Goal: Task Accomplishment & Management: Use online tool/utility

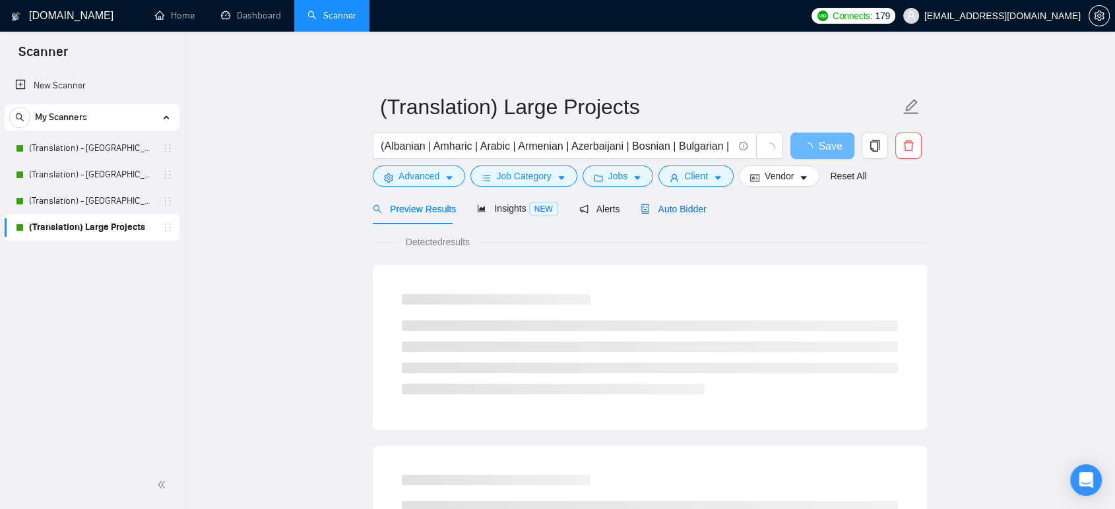
click at [681, 213] on span "Auto Bidder" at bounding box center [672, 209] width 65 height 11
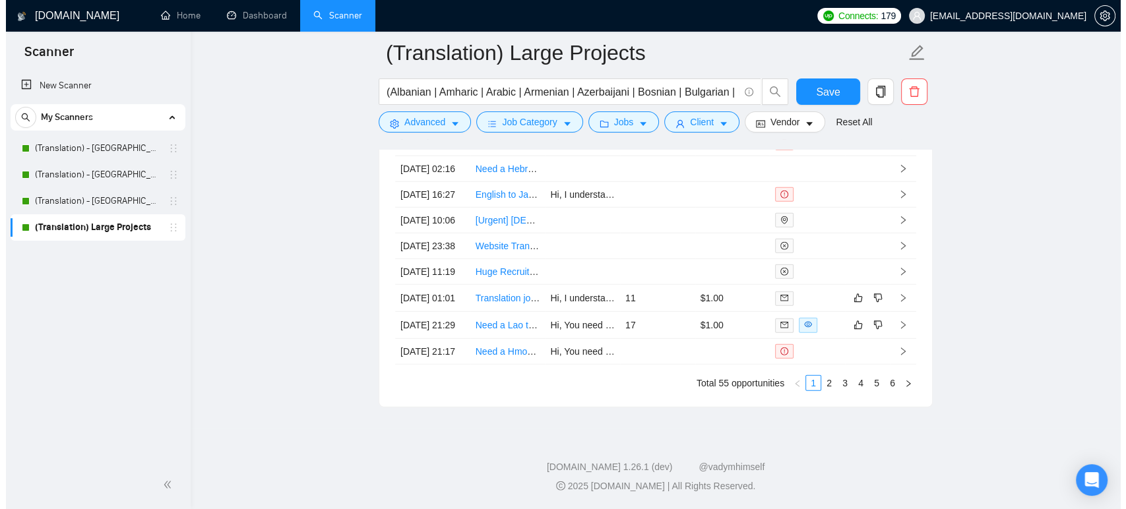
scroll to position [3664, 0]
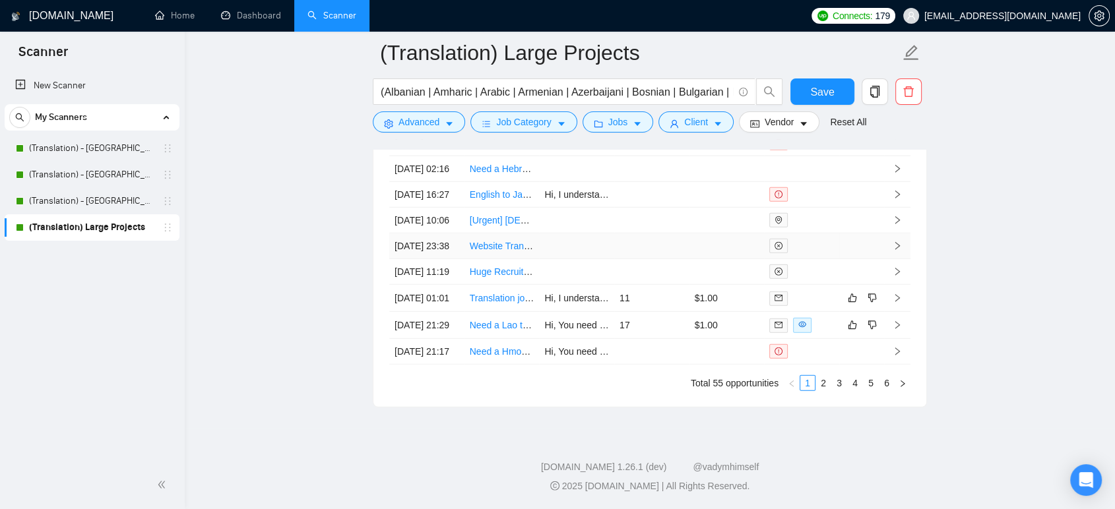
click at [485, 251] on link "Website Translation from English to German" at bounding box center [560, 246] width 181 height 11
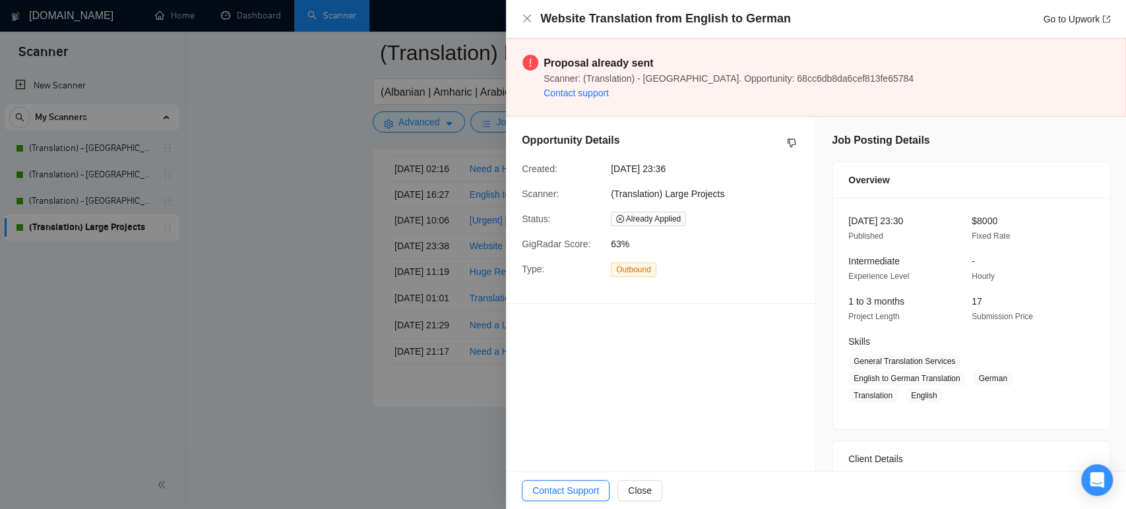
click at [301, 262] on div at bounding box center [563, 254] width 1126 height 509
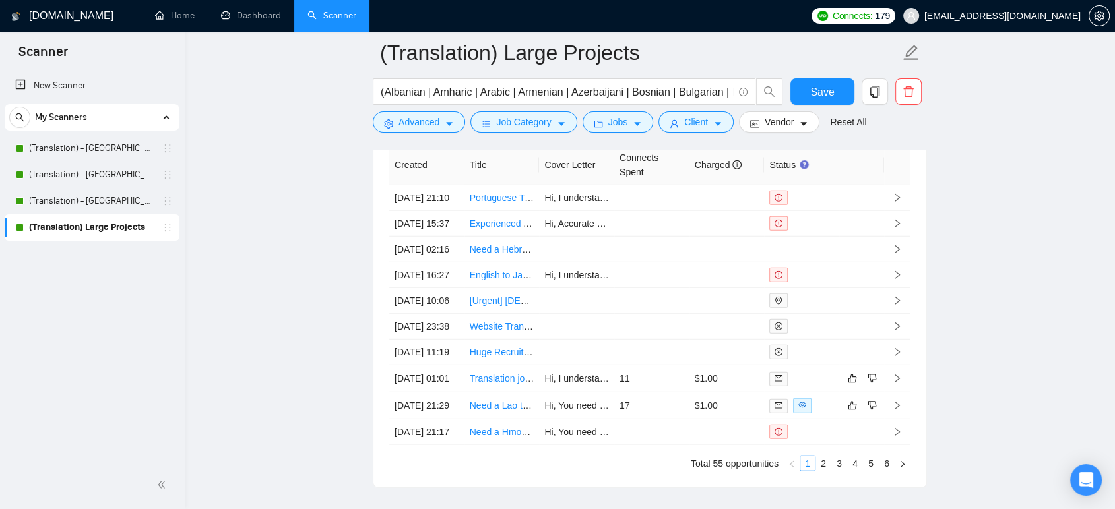
scroll to position [3517, 0]
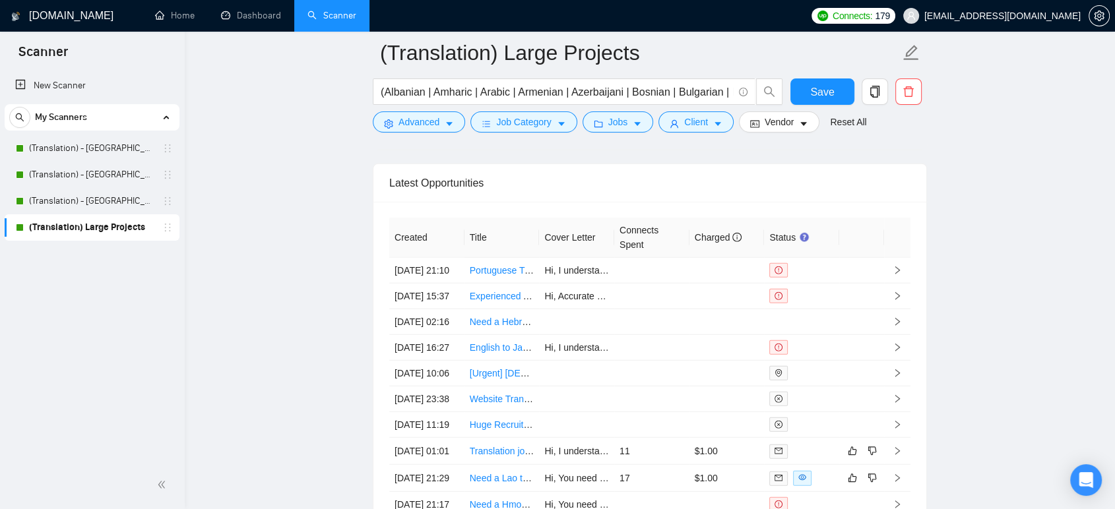
scroll to position [3444, 0]
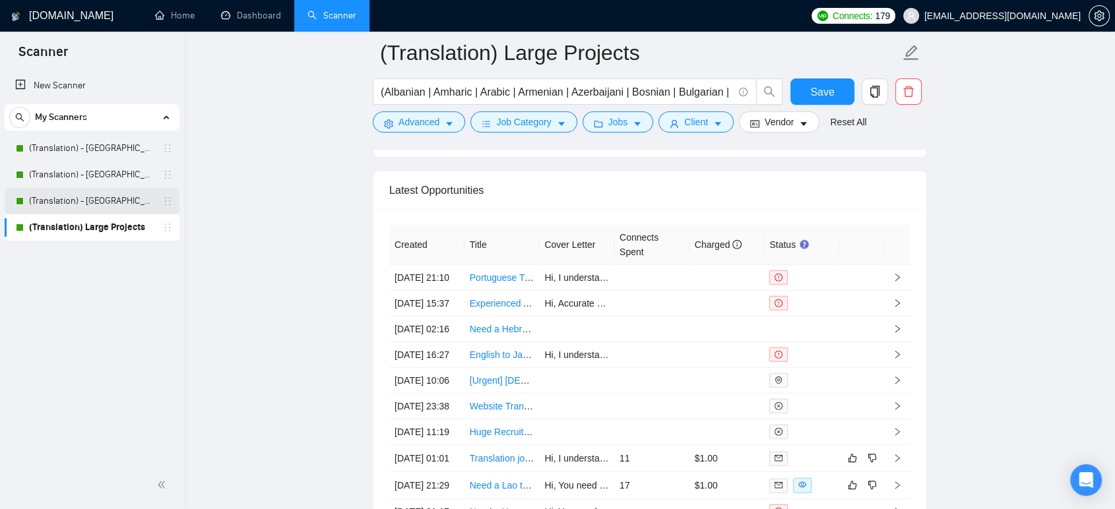
click at [79, 199] on link "(Translation) - [GEOGRAPHIC_DATA]" at bounding box center [91, 201] width 125 height 26
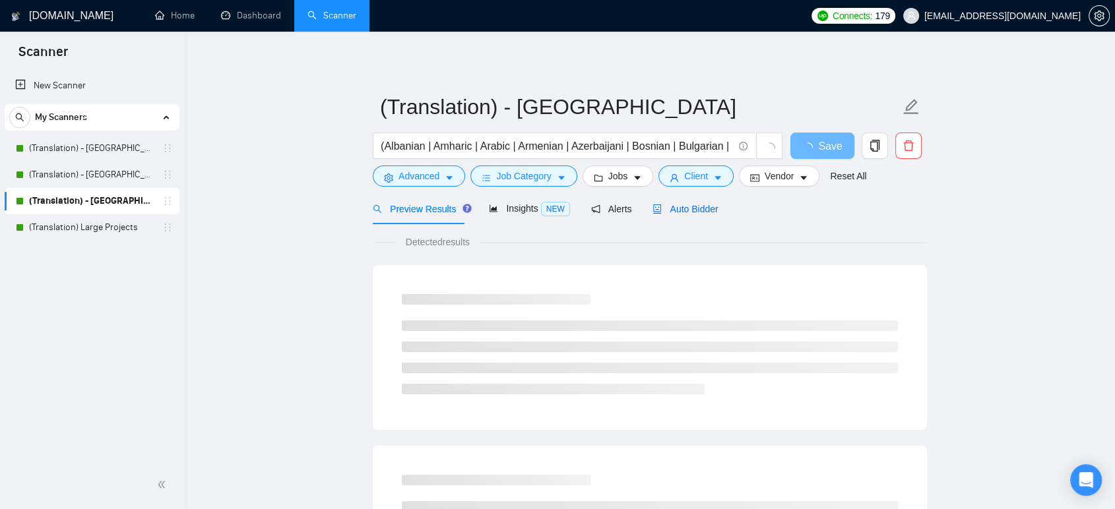
click at [683, 210] on span "Auto Bidder" at bounding box center [684, 209] width 65 height 11
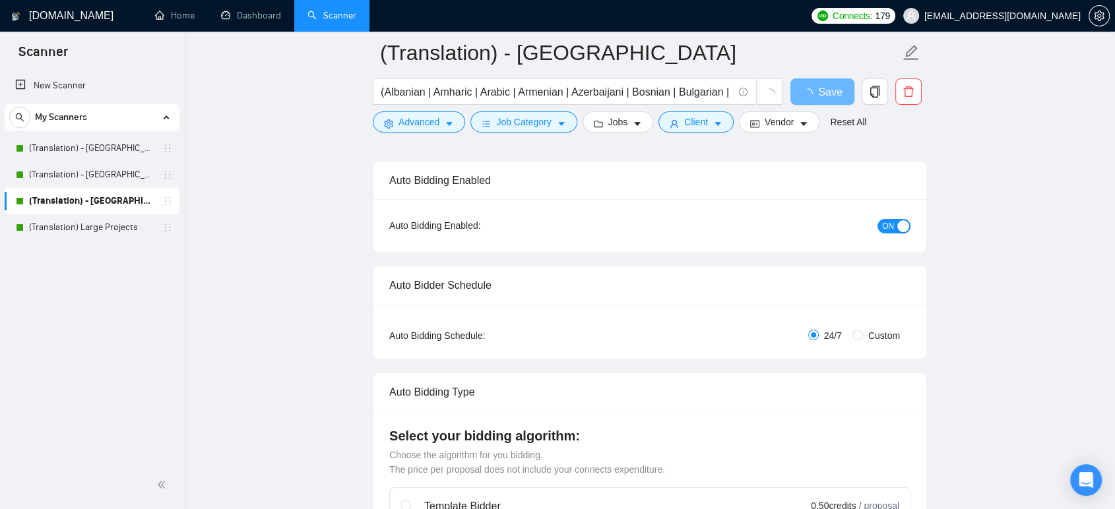
scroll to position [73, 0]
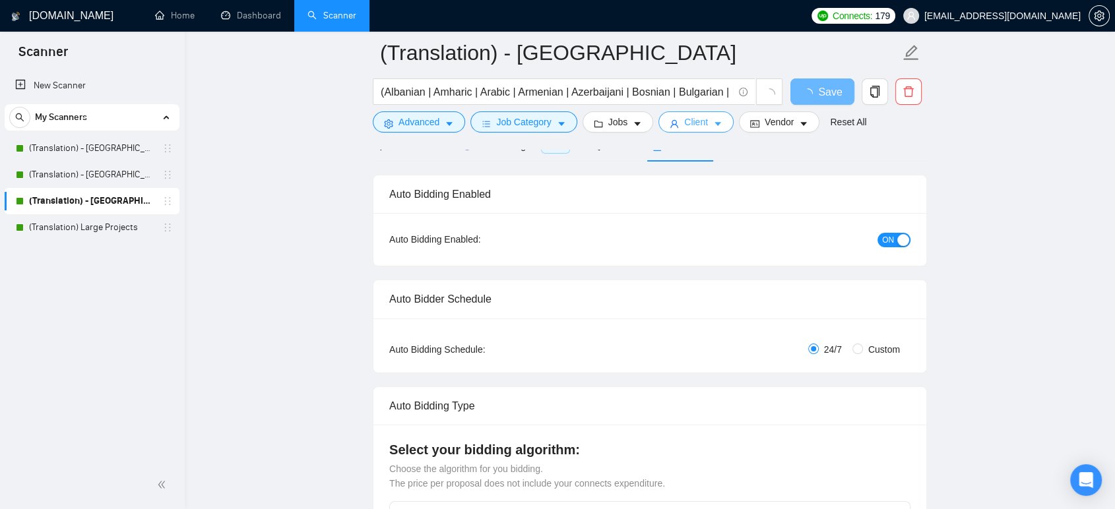
click at [702, 119] on span "Client" at bounding box center [696, 122] width 24 height 15
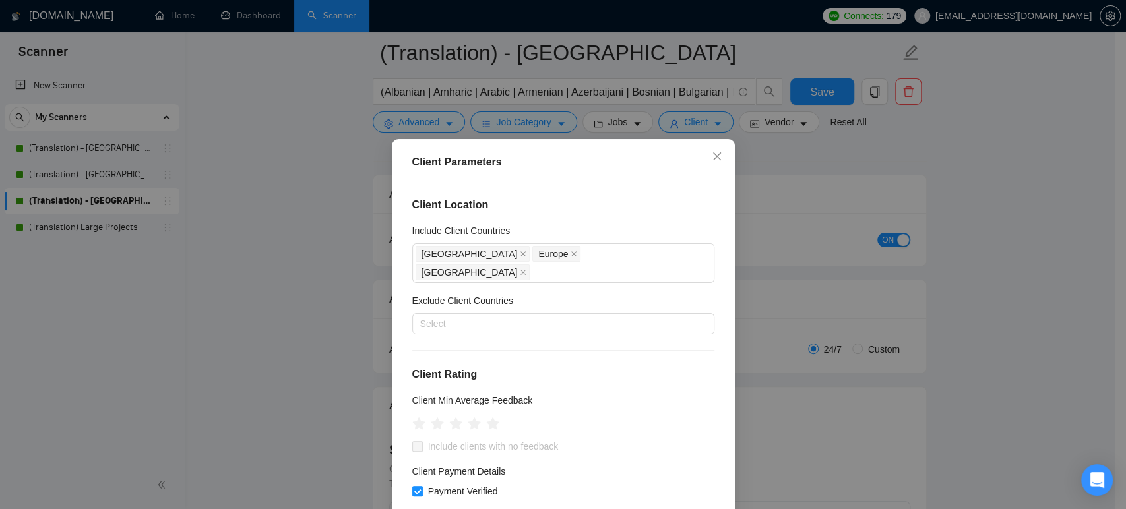
click at [334, 257] on div "Client Parameters Client Location Include Client Countries [GEOGRAPHIC_DATA] [G…" at bounding box center [563, 254] width 1126 height 509
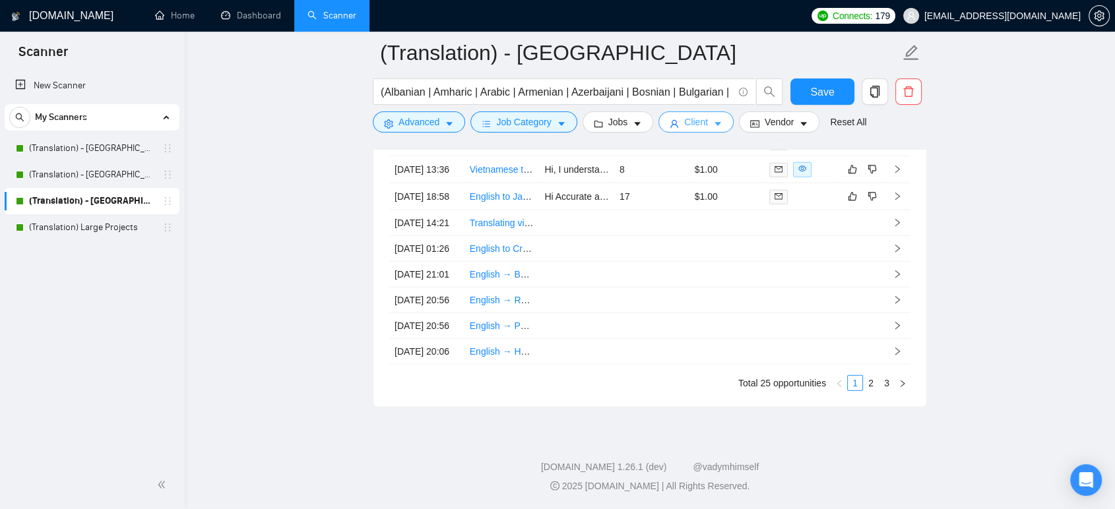
scroll to position [3565, 0]
click at [237, 14] on link "Dashboard" at bounding box center [251, 15] width 60 height 11
